Goal: Task Accomplishment & Management: Complete application form

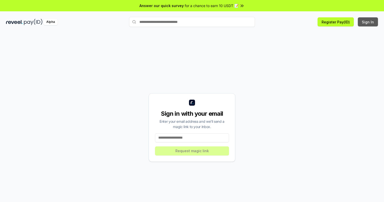
click at [368, 22] on button "Sign In" at bounding box center [368, 21] width 20 height 9
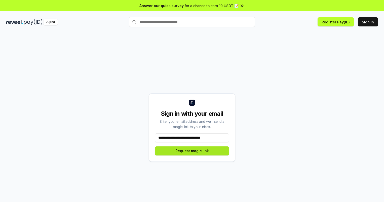
type input "**********"
click at [192, 151] on button "Request magic link" at bounding box center [192, 150] width 74 height 9
